Goal: Navigation & Orientation: Find specific page/section

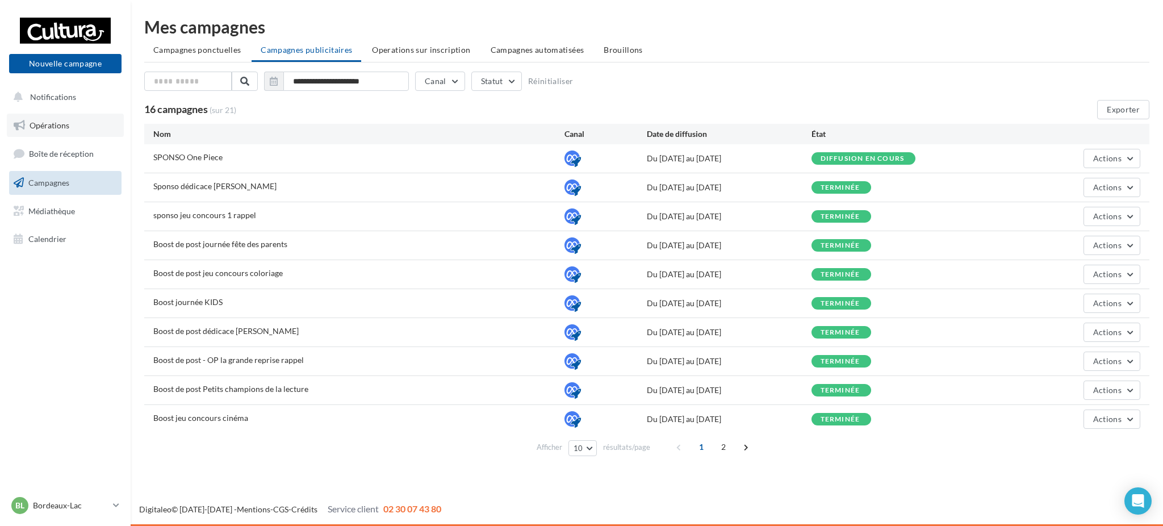
click at [60, 114] on link "Opérations" at bounding box center [65, 126] width 117 height 24
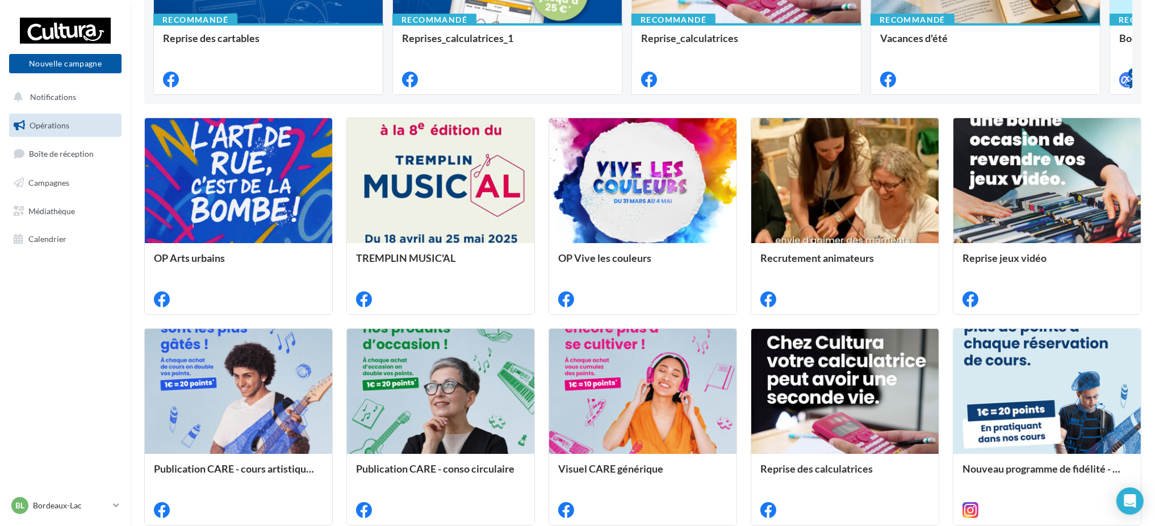
scroll to position [353, 0]
